Goal: Task Accomplishment & Management: Manage account settings

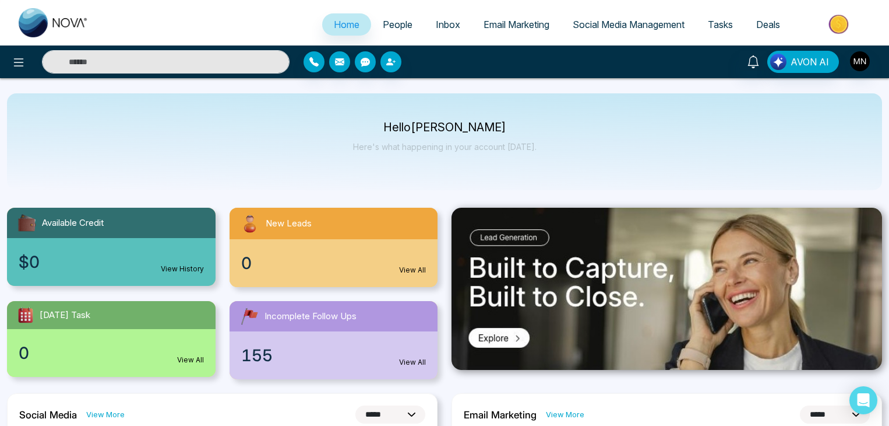
select select "*"
click at [400, 29] on span "People" at bounding box center [398, 25] width 30 height 12
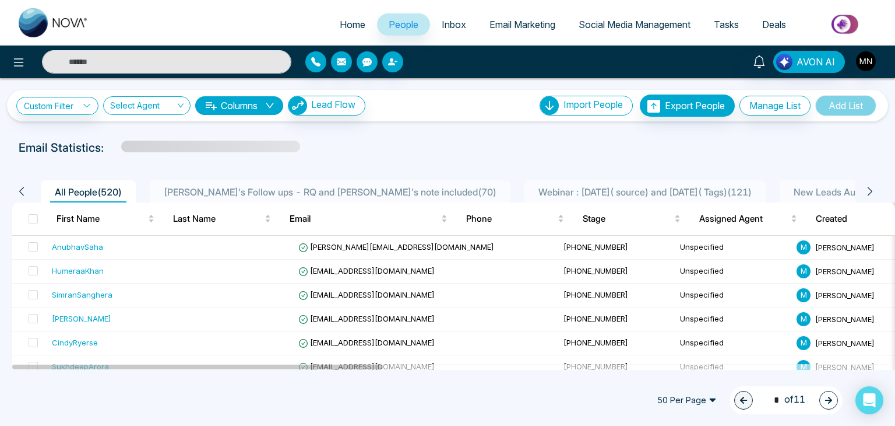
click at [789, 187] on span "New Leads August. ( 63 )" at bounding box center [844, 192] width 110 height 12
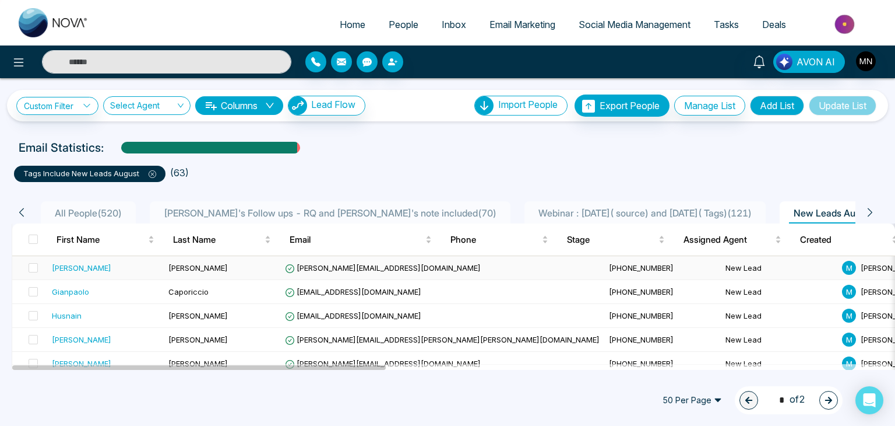
click at [110, 269] on div "[PERSON_NAME]" at bounding box center [105, 268] width 107 height 12
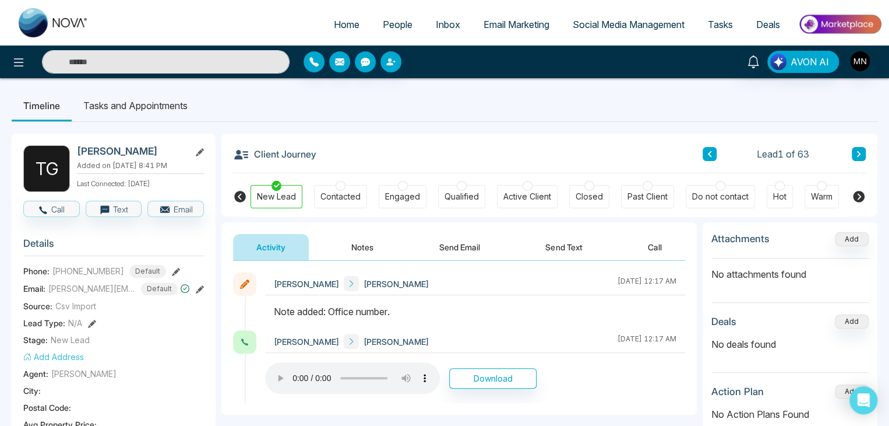
click at [863, 151] on button at bounding box center [859, 154] width 14 height 14
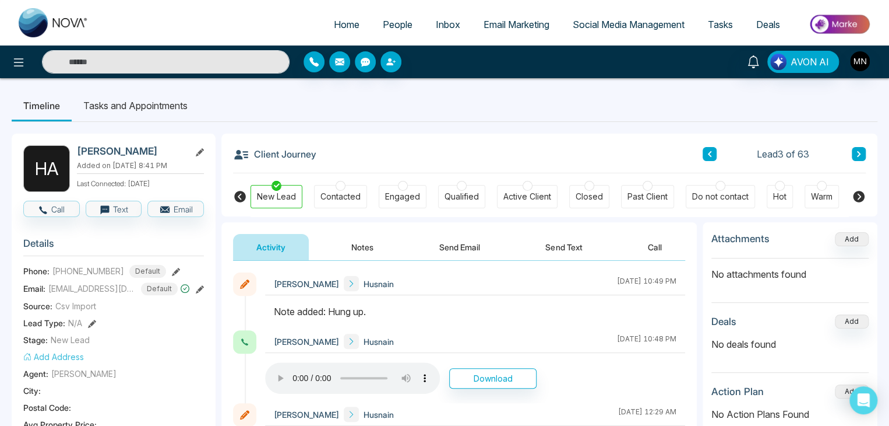
click at [863, 151] on button at bounding box center [859, 154] width 14 height 14
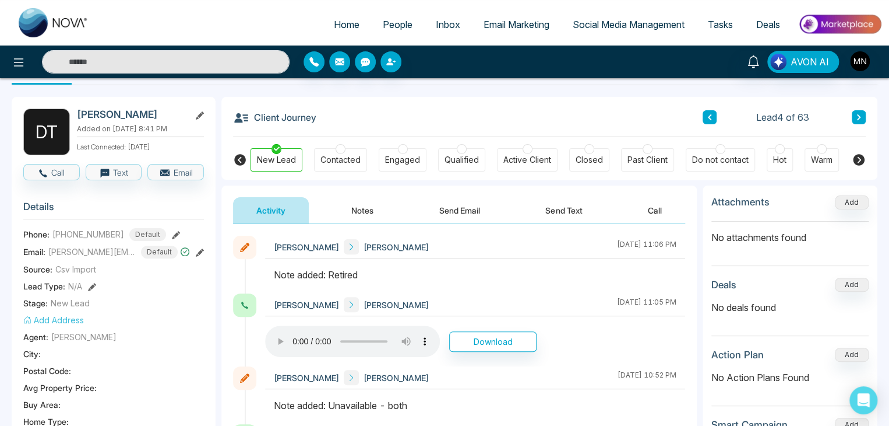
scroll to position [29, 0]
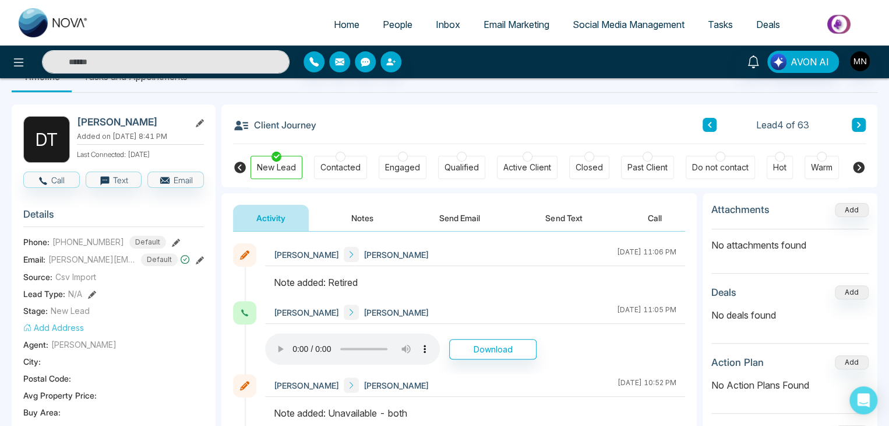
click at [860, 122] on icon at bounding box center [859, 124] width 6 height 7
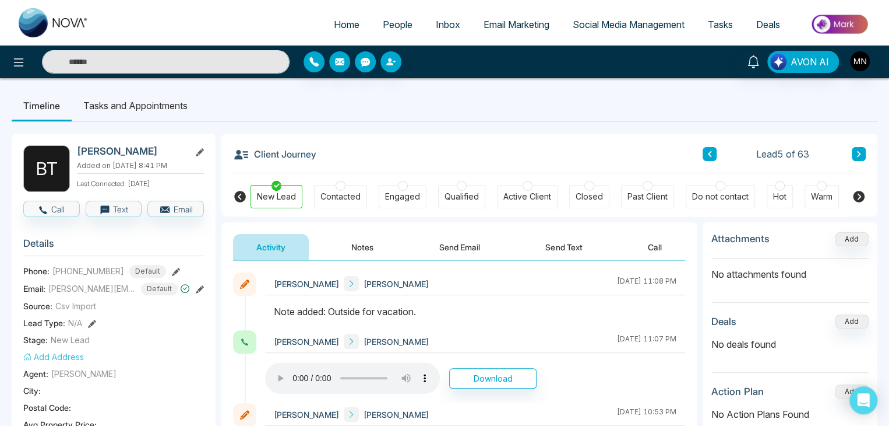
click at [711, 154] on icon at bounding box center [710, 153] width 6 height 7
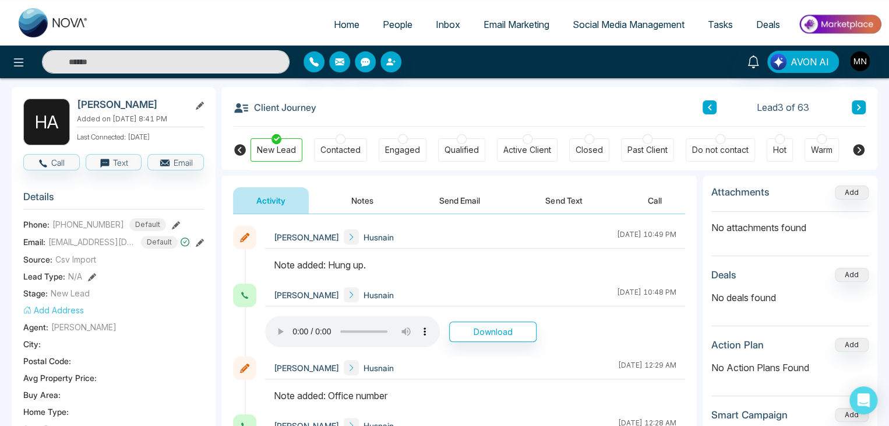
scroll to position [44, 0]
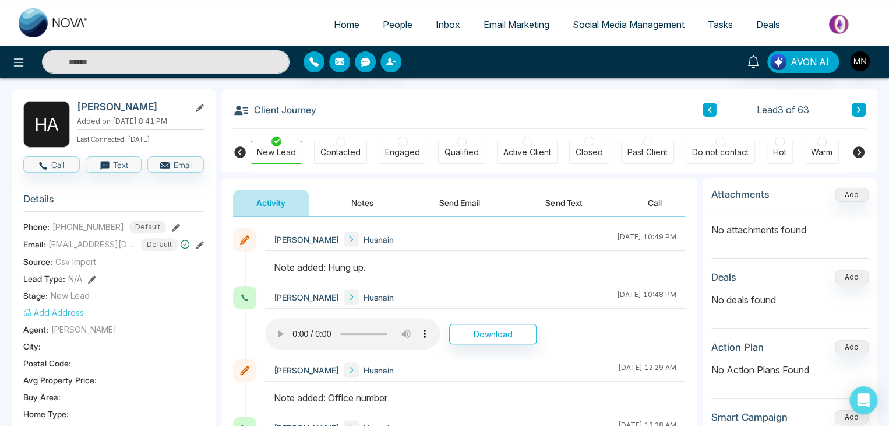
click at [712, 111] on icon at bounding box center [710, 109] width 6 height 7
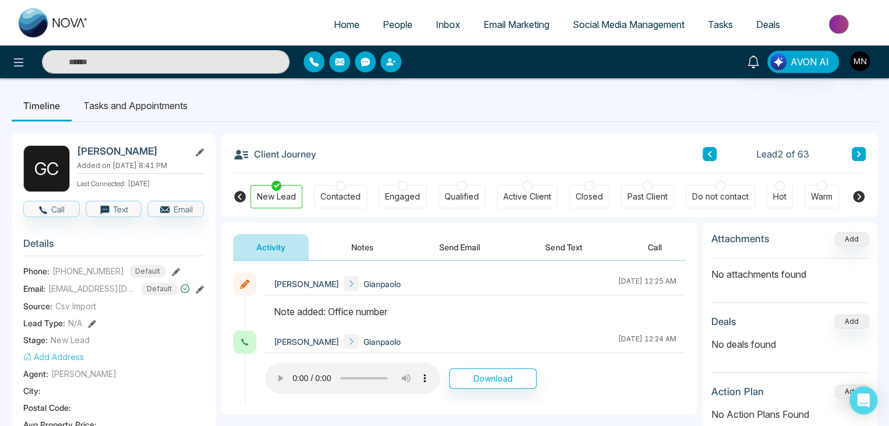
click at [857, 152] on icon at bounding box center [858, 154] width 3 height 6
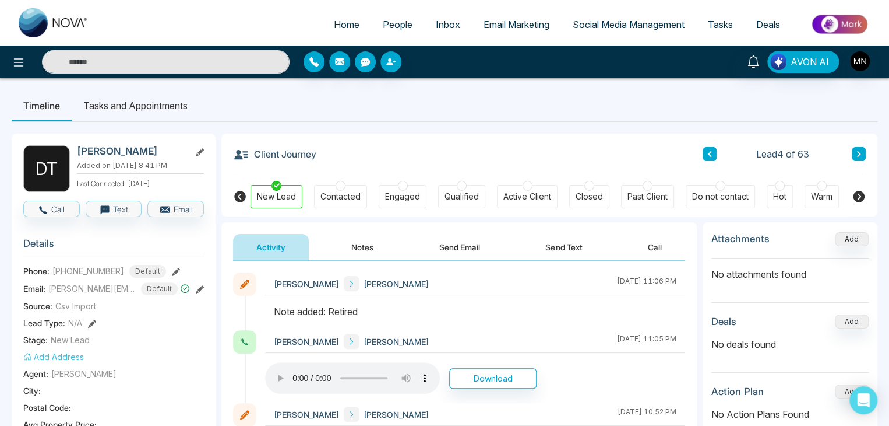
click at [861, 153] on icon at bounding box center [859, 153] width 6 height 7
click at [713, 150] on button at bounding box center [710, 154] width 14 height 14
click at [865, 155] on button at bounding box center [859, 154] width 14 height 14
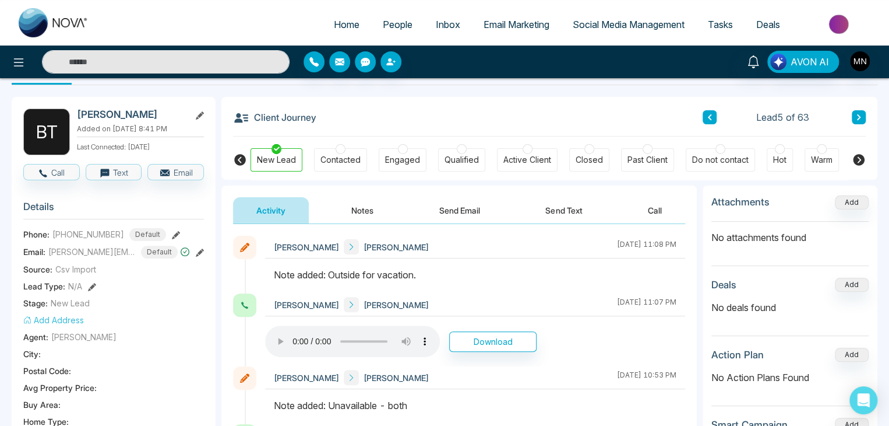
scroll to position [36, 0]
click at [711, 116] on icon at bounding box center [709, 118] width 3 height 6
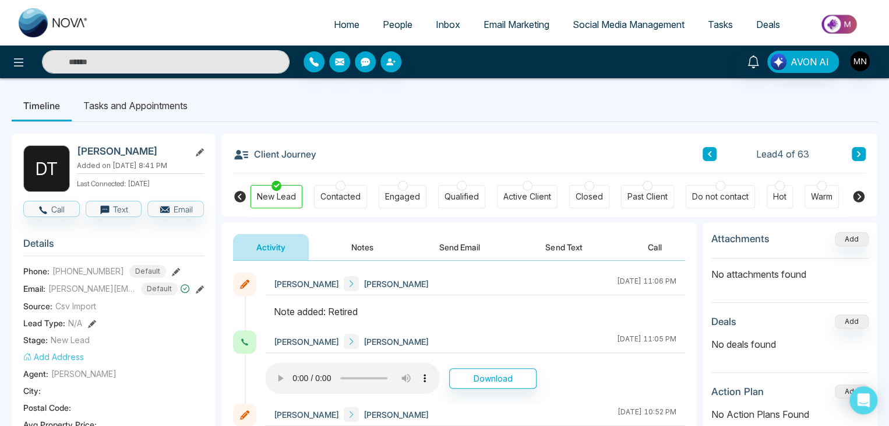
click at [857, 154] on icon at bounding box center [859, 153] width 6 height 7
click at [714, 148] on button at bounding box center [710, 154] width 14 height 14
click at [857, 147] on button at bounding box center [859, 154] width 14 height 14
click at [860, 160] on button at bounding box center [859, 154] width 14 height 14
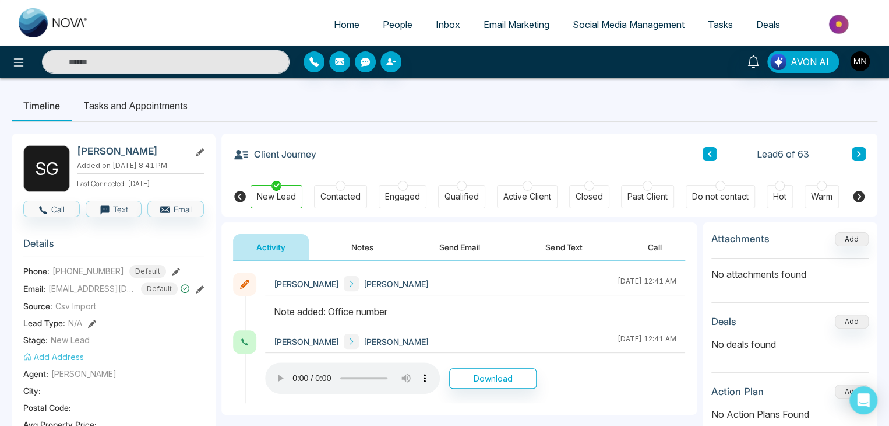
click at [713, 152] on button at bounding box center [710, 154] width 14 height 14
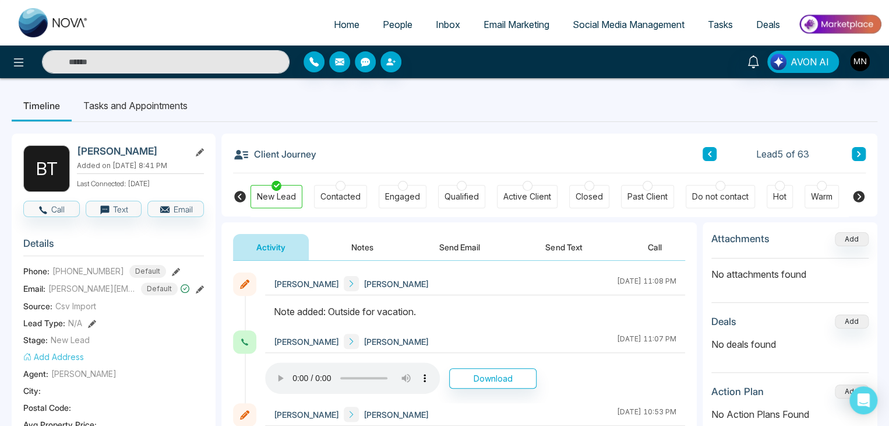
click at [713, 152] on button at bounding box center [710, 154] width 14 height 14
click at [707, 150] on icon at bounding box center [710, 153] width 6 height 7
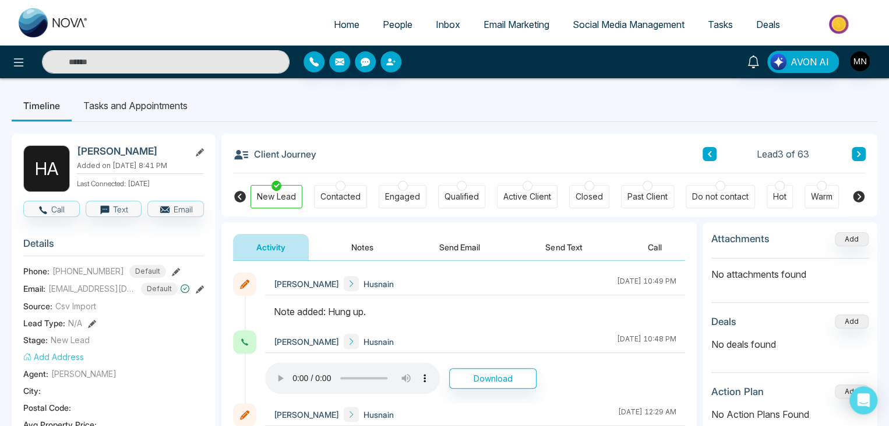
click at [857, 149] on button at bounding box center [859, 154] width 14 height 14
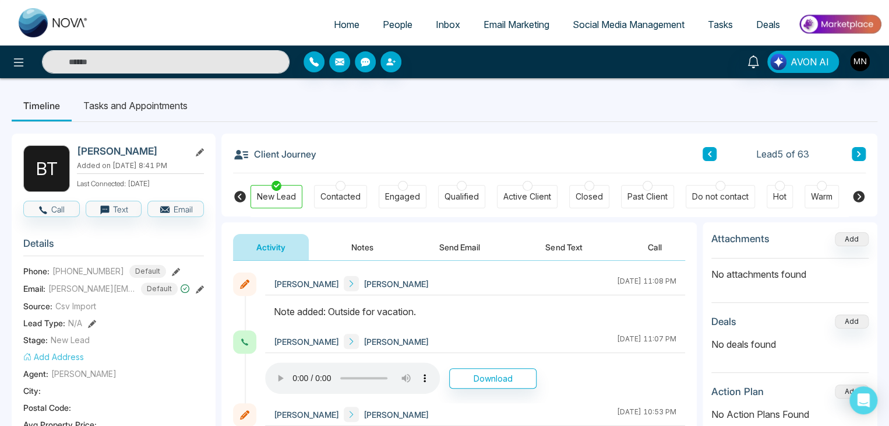
click at [857, 149] on button at bounding box center [859, 154] width 14 height 14
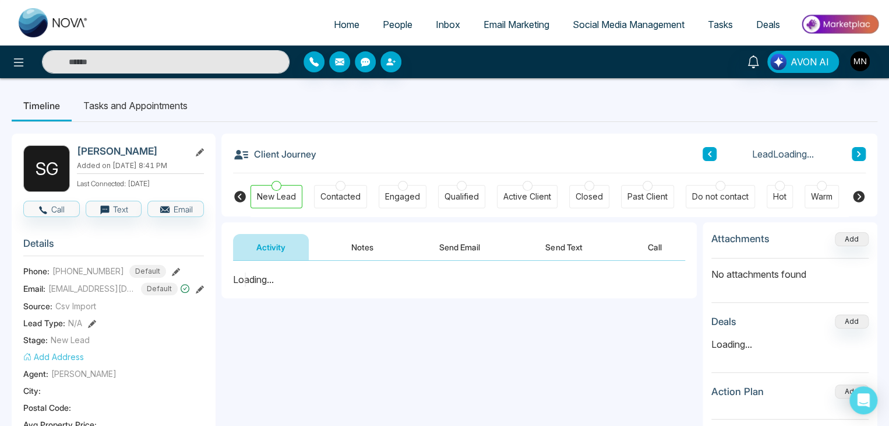
click at [713, 159] on button at bounding box center [710, 154] width 14 height 14
